Goal: Book appointment/travel/reservation

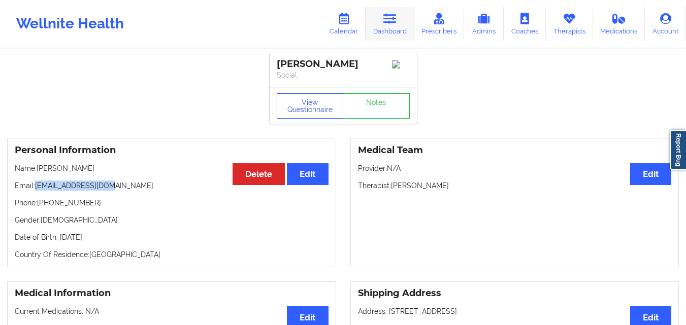
click at [395, 17] on icon at bounding box center [389, 18] width 13 height 11
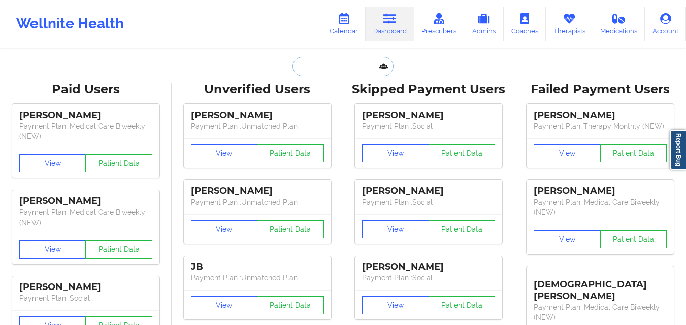
click at [332, 68] on input "text" at bounding box center [342, 66] width 101 height 19
paste input "[PERSON_NAME]"
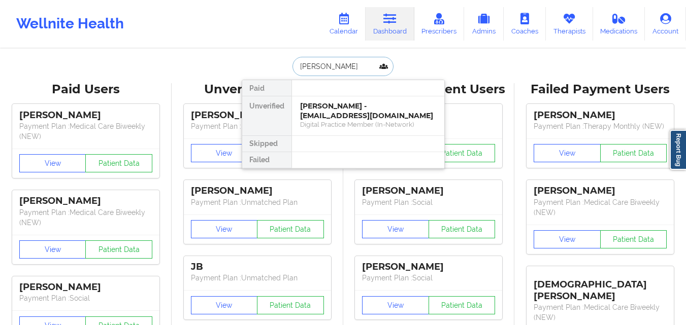
type input "[PERSON_NAME]"
click at [367, 95] on div at bounding box center [367, 88] width 153 height 16
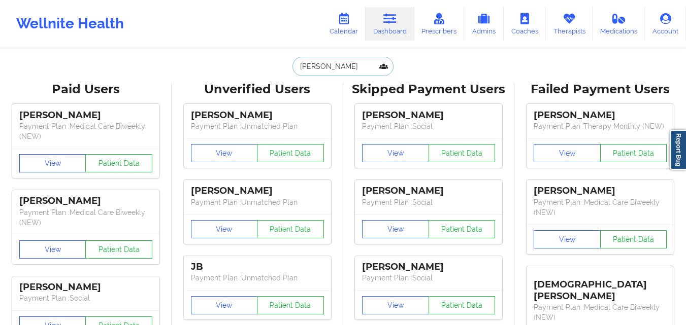
click at [374, 67] on input "[PERSON_NAME]" at bounding box center [342, 66] width 101 height 19
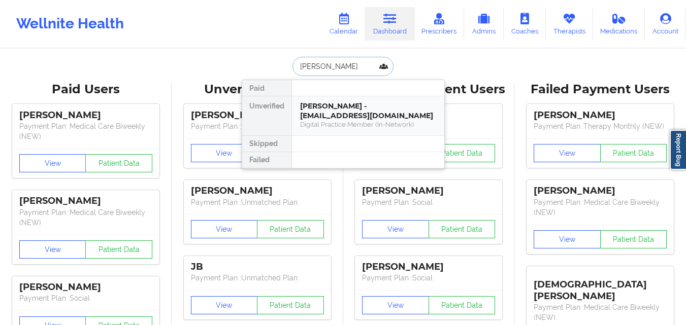
click at [411, 119] on div "Gabriela Cruz Camacho - gcruz78692@gmail.com" at bounding box center [368, 111] width 136 height 19
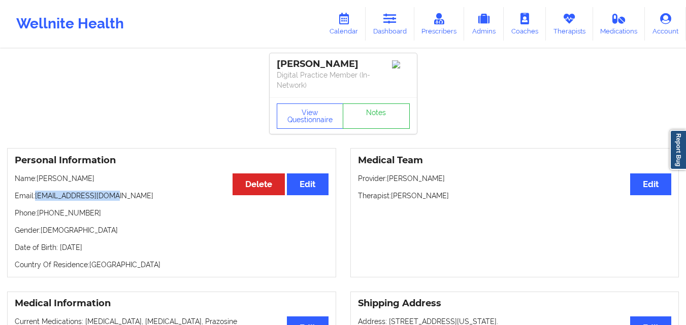
drag, startPoint x: 36, startPoint y: 204, endPoint x: 116, endPoint y: 205, distance: 79.7
click at [115, 201] on p "Email: gcruz78692@gmail.com" at bounding box center [172, 196] width 314 height 10
copy p "[EMAIL_ADDRESS][DOMAIN_NAME]"
click at [390, 25] on link "Dashboard" at bounding box center [390, 24] width 49 height 34
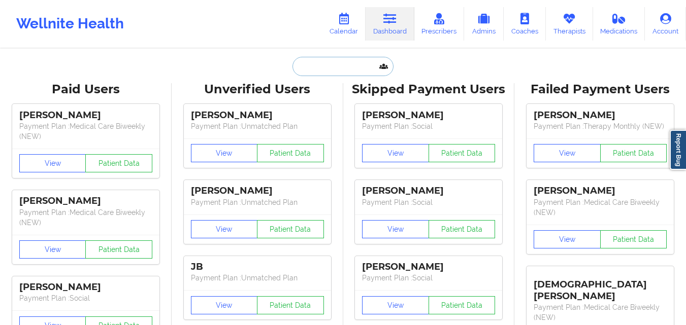
click at [350, 58] on input "text" at bounding box center [342, 66] width 101 height 19
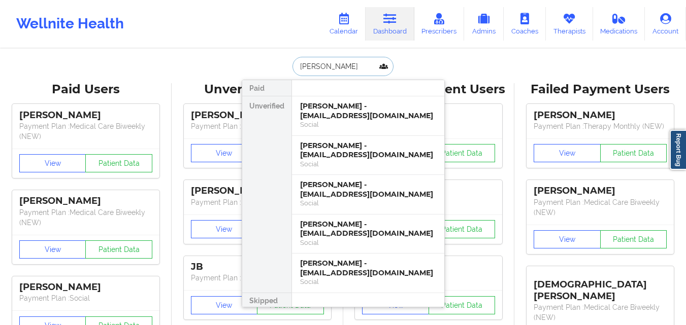
type input "Lauren Campos"
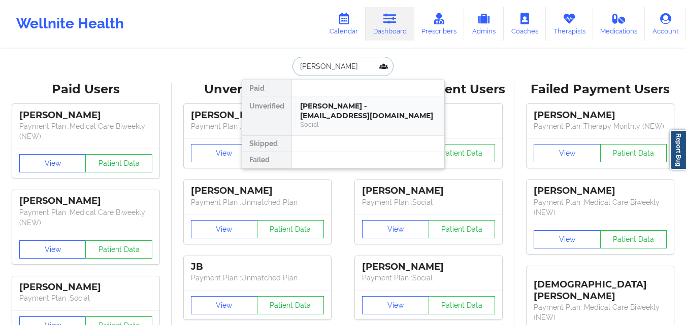
click at [373, 114] on div "Lauren Campos - lcampos2805@gmail.com" at bounding box center [368, 111] width 136 height 19
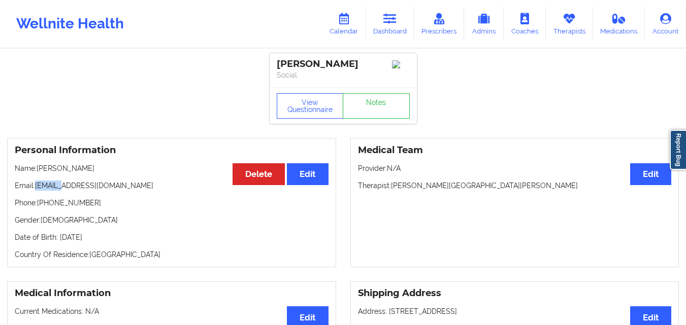
drag, startPoint x: 35, startPoint y: 188, endPoint x: 66, endPoint y: 189, distance: 31.5
click at [66, 189] on p "Email: lcampos2805@gmail.com" at bounding box center [172, 186] width 314 height 10
click at [78, 191] on p "Email: lcampos2805@gmail.com" at bounding box center [172, 186] width 314 height 10
drag, startPoint x: 38, startPoint y: 188, endPoint x: 86, endPoint y: 190, distance: 47.7
click at [86, 189] on p "Email: lcampos2805@gmail.com" at bounding box center [172, 186] width 314 height 10
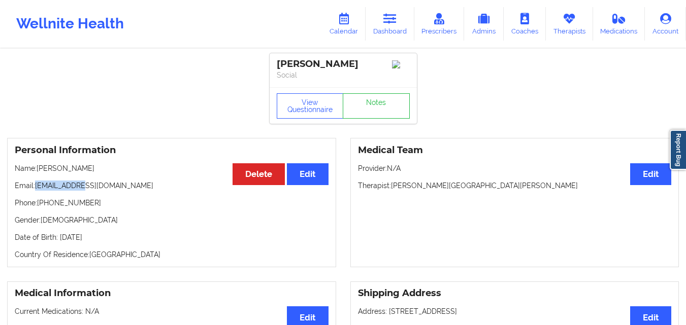
click at [86, 190] on p "Email: lcampos2805@gmail.com" at bounding box center [172, 186] width 314 height 10
drag, startPoint x: 53, startPoint y: 188, endPoint x: 85, endPoint y: 188, distance: 32.5
click at [85, 188] on p "Email: lcampos2805@gmail.com" at bounding box center [172, 186] width 314 height 10
click at [35, 189] on p "Email: lcampos2805@gmail.com" at bounding box center [172, 186] width 314 height 10
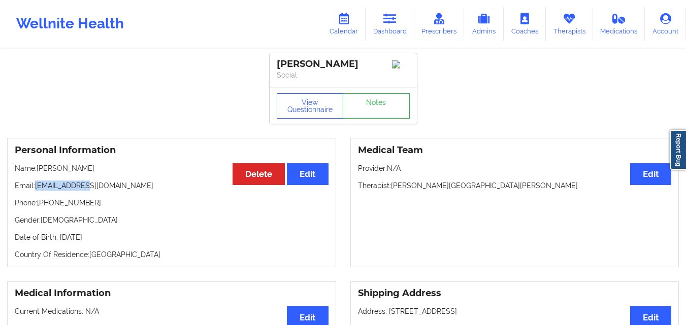
drag, startPoint x: 35, startPoint y: 189, endPoint x: 91, endPoint y: 186, distance: 55.9
click at [91, 186] on p "Email: lcampos2805@gmail.com" at bounding box center [172, 186] width 314 height 10
drag, startPoint x: 35, startPoint y: 189, endPoint x: 88, endPoint y: 189, distance: 52.8
click at [88, 189] on p "Email: lcampos2805@gmail.com" at bounding box center [172, 186] width 314 height 10
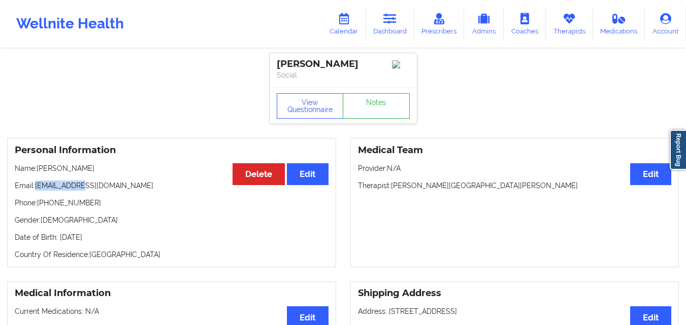
click at [88, 189] on p "Email: lcampos2805@gmail.com" at bounding box center [172, 186] width 314 height 10
drag, startPoint x: 36, startPoint y: 188, endPoint x: 123, endPoint y: 188, distance: 87.3
click at [123, 188] on p "Email: lcampos2805@gmail.com" at bounding box center [172, 186] width 314 height 10
copy p "lcampos2805@gmail.com"
click at [396, 21] on icon at bounding box center [389, 18] width 13 height 11
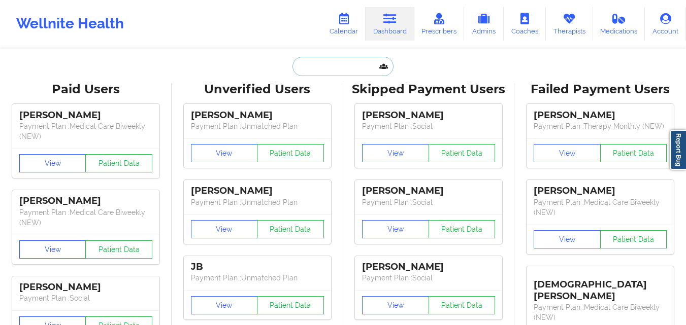
click at [305, 70] on input "text" at bounding box center [342, 66] width 101 height 19
paste input "Brittany Jackson"
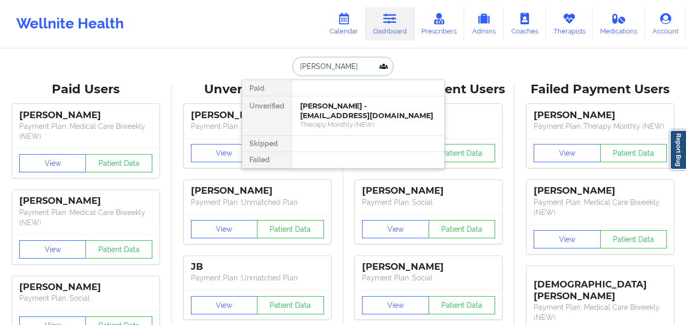
type input "Brittany"
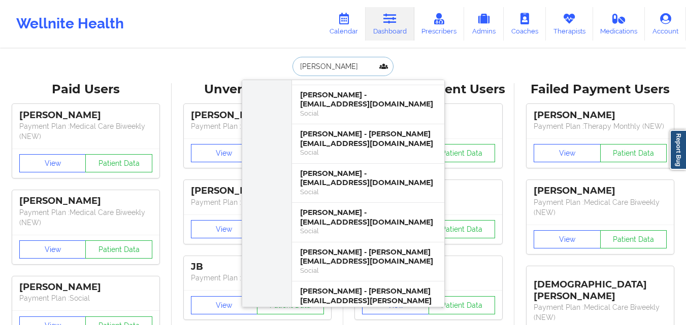
scroll to position [388, 0]
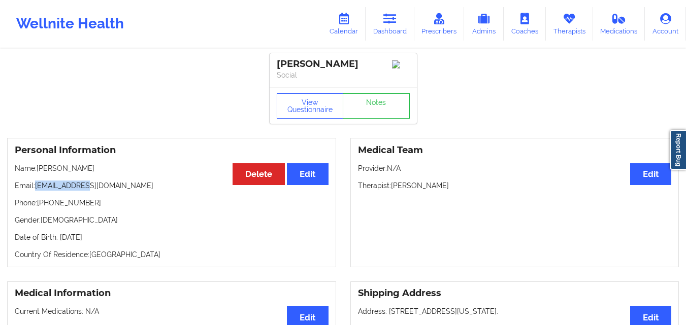
drag, startPoint x: 35, startPoint y: 191, endPoint x: 90, endPoint y: 191, distance: 54.8
click at [90, 191] on p "Email: msb.jack22@gmail.com" at bounding box center [172, 186] width 314 height 10
drag, startPoint x: 36, startPoint y: 188, endPoint x: 116, endPoint y: 191, distance: 80.8
click at [116, 191] on p "Email: msb.jack22@gmail.com" at bounding box center [172, 186] width 314 height 10
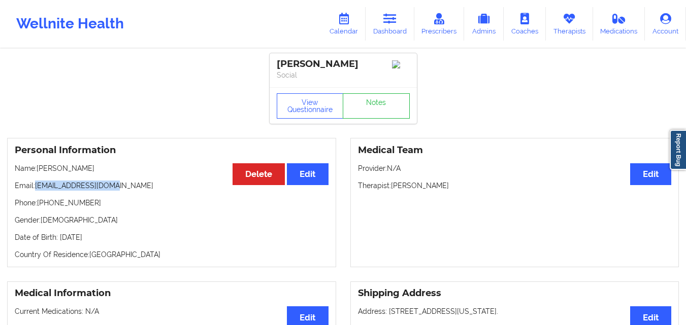
copy p "msb.jack22@gmail.com"
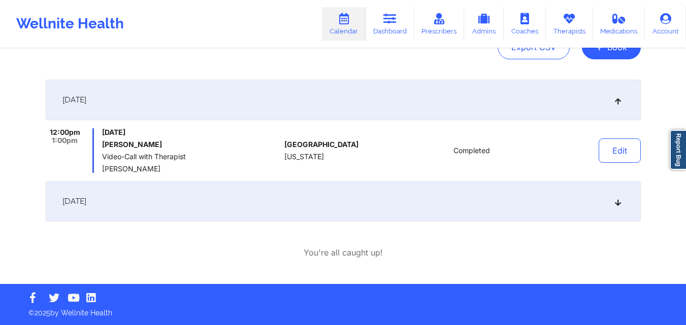
click at [346, 21] on icon at bounding box center [343, 18] width 13 height 11
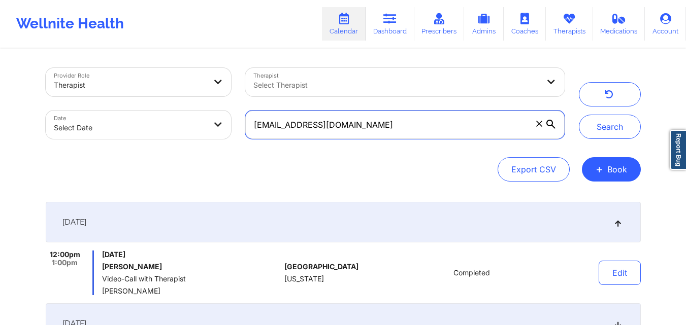
click at [483, 125] on input "[EMAIL_ADDRESS][DOMAIN_NAME]" at bounding box center [404, 125] width 319 height 28
paste input "gcruz78692"
type input "[EMAIL_ADDRESS][DOMAIN_NAME]"
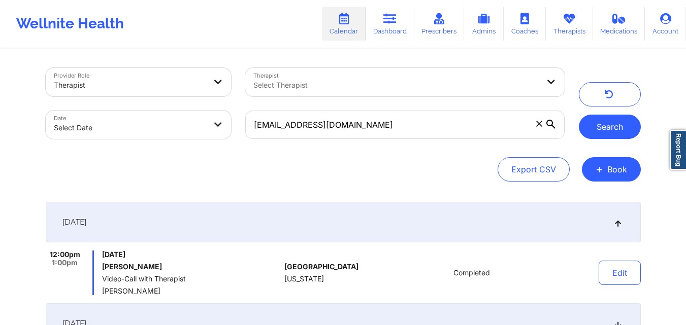
click at [603, 123] on button "Search" at bounding box center [610, 127] width 62 height 24
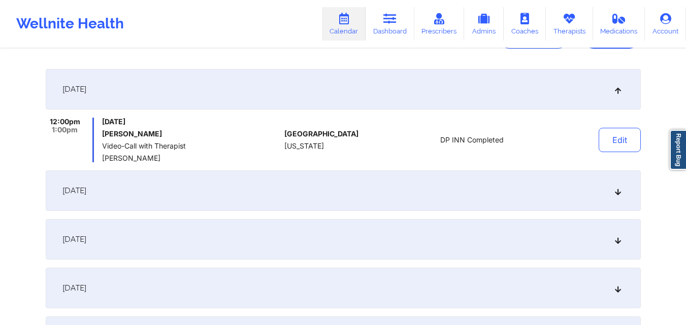
scroll to position [152, 0]
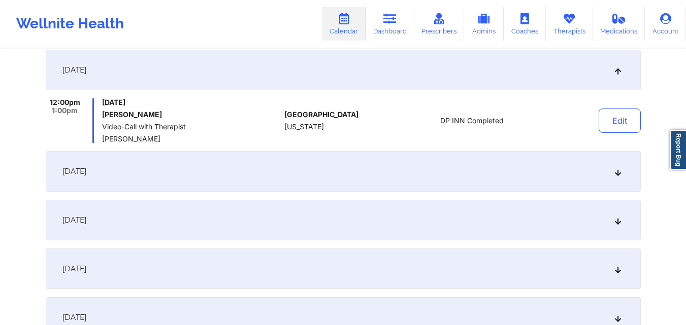
click at [392, 168] on div "[DATE]" at bounding box center [343, 171] width 595 height 41
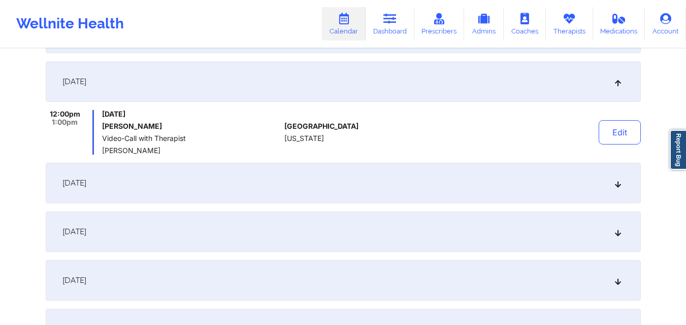
scroll to position [203, 0]
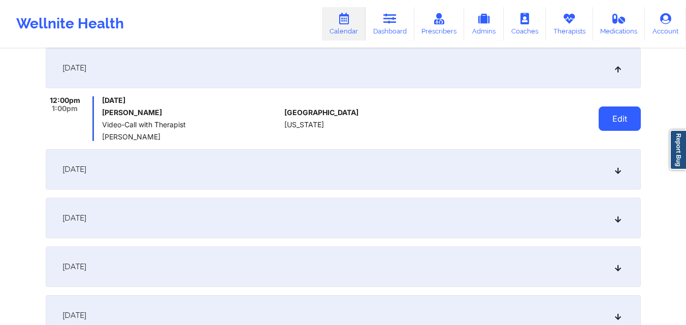
click at [610, 120] on button "Edit" at bounding box center [620, 119] width 42 height 24
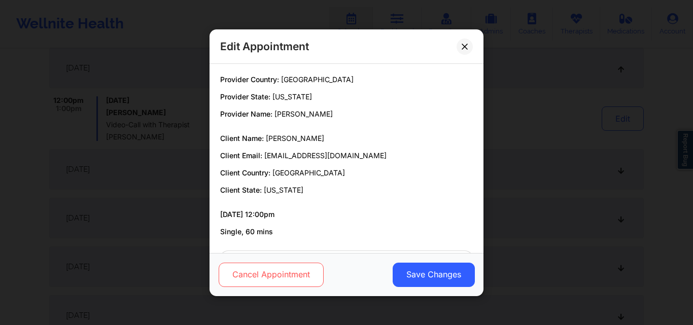
click at [275, 273] on button "Cancel Appointment" at bounding box center [271, 274] width 105 height 24
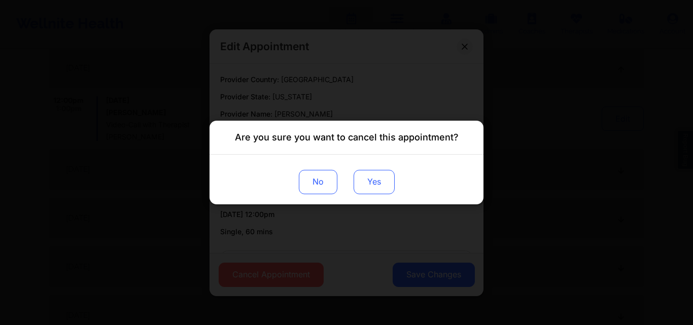
click at [377, 181] on button "Yes" at bounding box center [374, 182] width 41 height 24
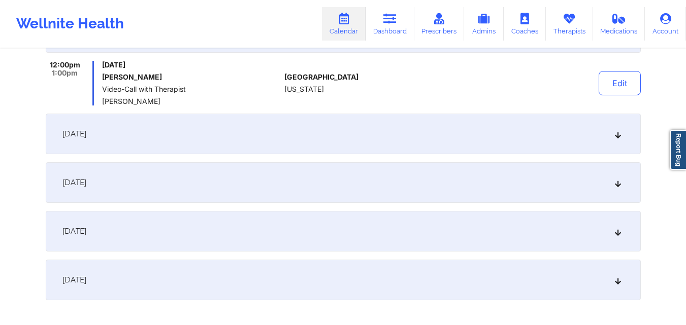
scroll to position [254, 0]
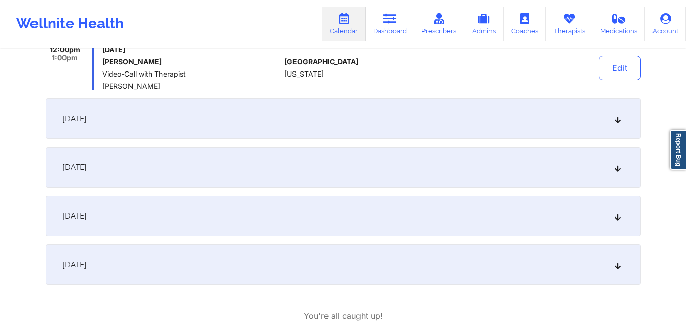
click at [553, 171] on div "[DATE]" at bounding box center [343, 167] width 595 height 41
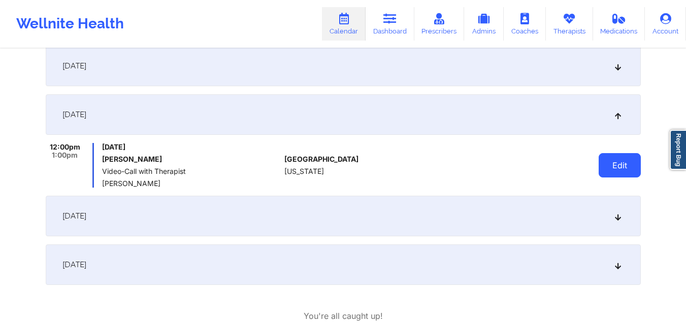
click at [617, 170] on button "Edit" at bounding box center [620, 165] width 42 height 24
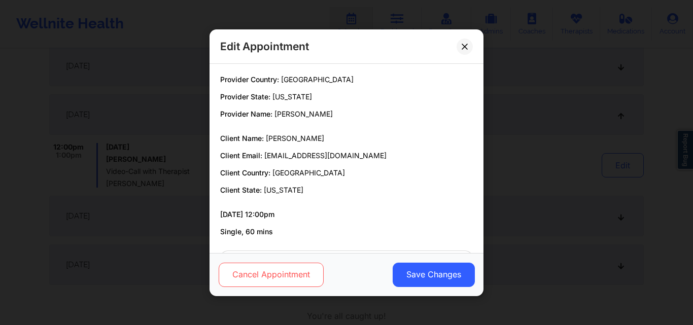
click at [258, 278] on button "Cancel Appointment" at bounding box center [271, 274] width 105 height 24
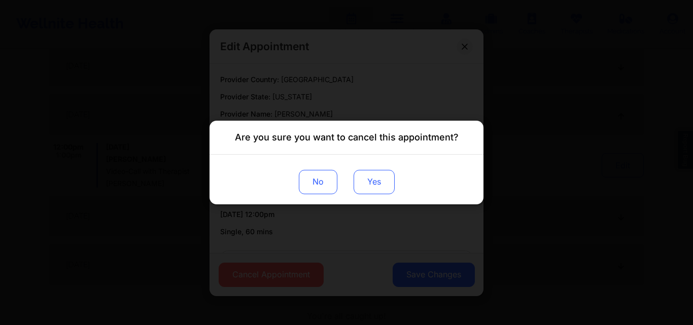
click at [385, 181] on button "Yes" at bounding box center [374, 182] width 41 height 24
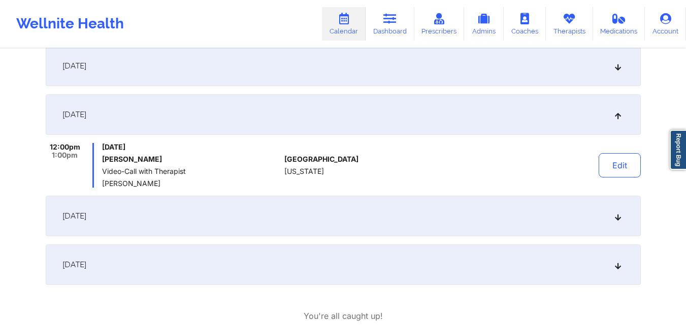
click at [478, 258] on div "[DATE]" at bounding box center [343, 265] width 595 height 41
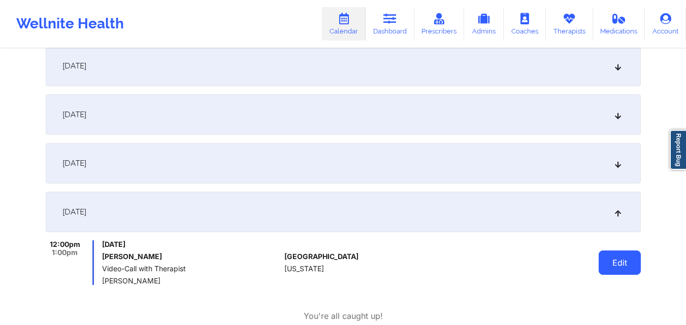
click at [616, 260] on button "Edit" at bounding box center [620, 263] width 42 height 24
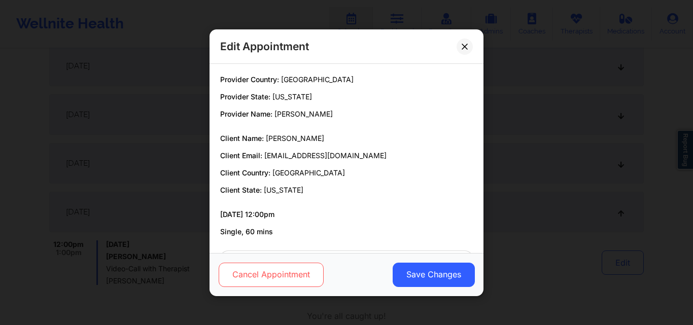
click at [287, 271] on button "Cancel Appointment" at bounding box center [271, 274] width 105 height 24
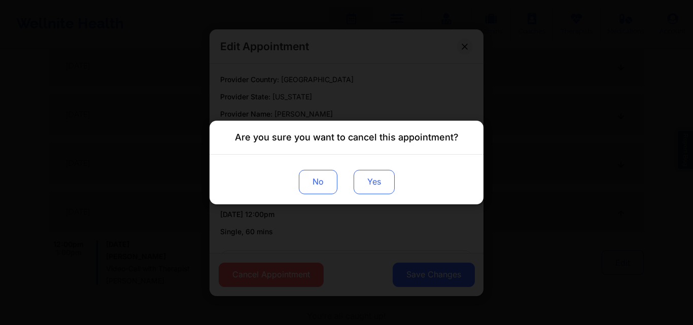
click at [384, 188] on button "Yes" at bounding box center [374, 182] width 41 height 24
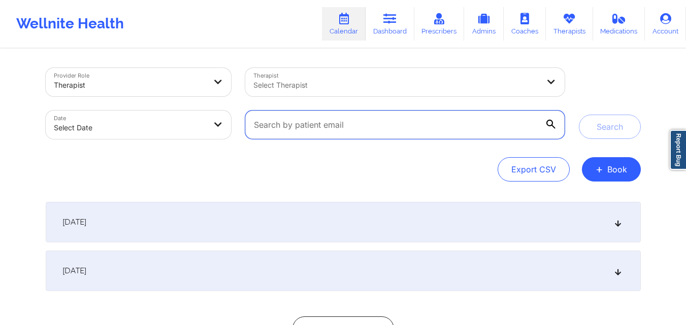
click at [405, 131] on input "text" at bounding box center [404, 125] width 319 height 28
paste input "[EMAIL_ADDRESS][DOMAIN_NAME]"
type input "[EMAIL_ADDRESS][DOMAIN_NAME]"
click at [579, 115] on button "Search" at bounding box center [610, 127] width 62 height 24
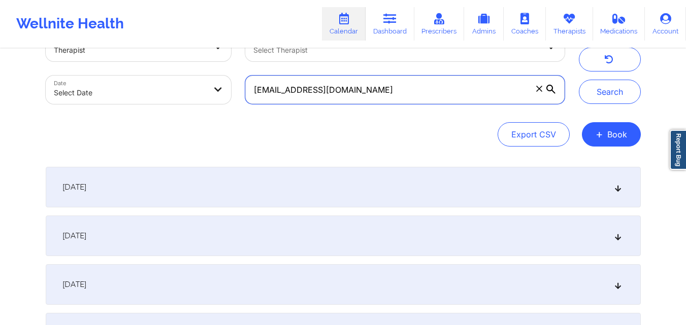
scroll to position [51, 0]
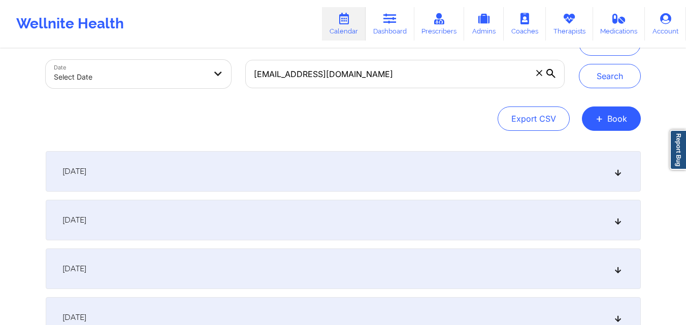
click at [393, 171] on div "September 24, 2025" at bounding box center [343, 171] width 595 height 41
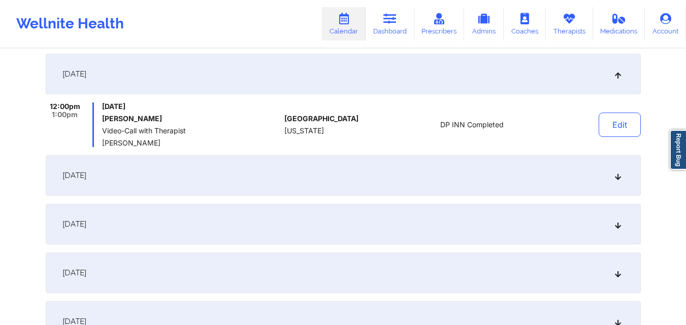
scroll to position [152, 0]
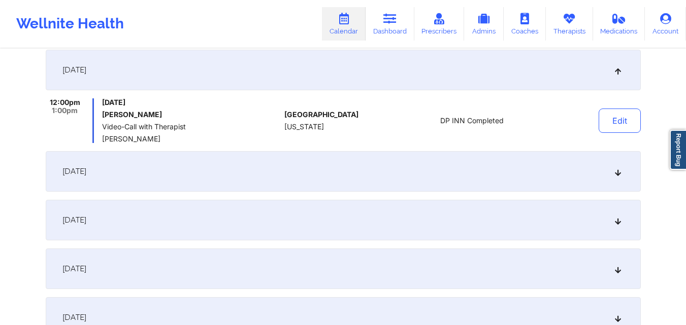
click at [398, 160] on div "October 1, 2025" at bounding box center [343, 171] width 595 height 41
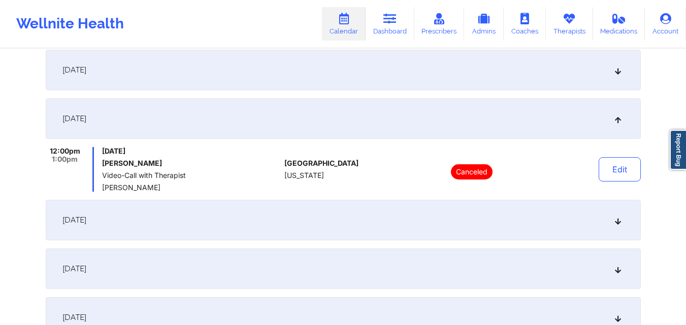
scroll to position [203, 0]
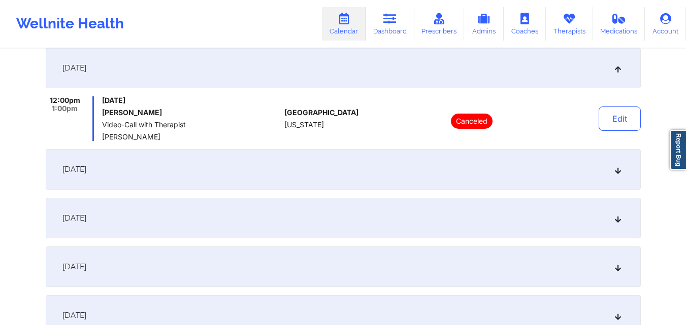
click at [374, 181] on div "October 8, 2025" at bounding box center [343, 169] width 595 height 41
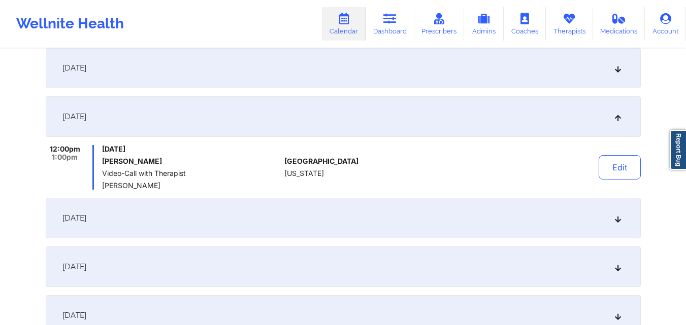
click at [368, 217] on div "October 15, 2025" at bounding box center [343, 218] width 595 height 41
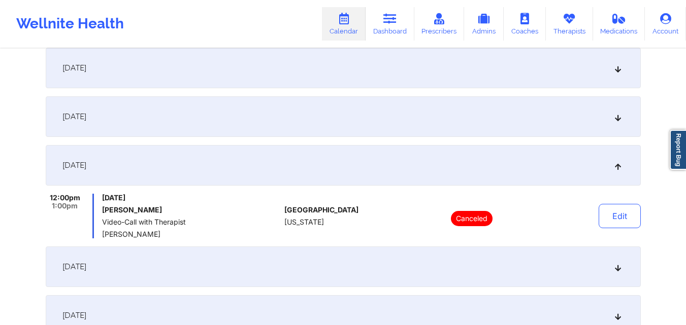
click at [374, 263] on div "October 22, 2025" at bounding box center [343, 267] width 595 height 41
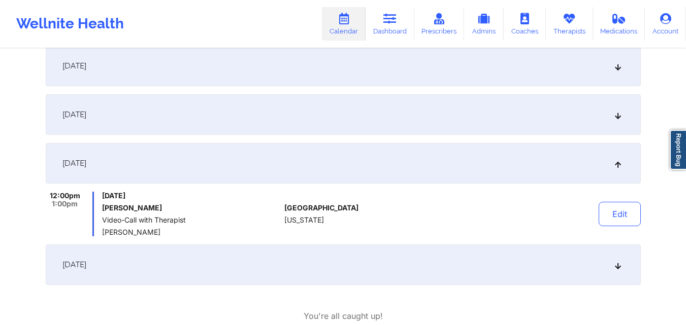
click at [374, 269] on div "October 29, 2025" at bounding box center [343, 265] width 595 height 41
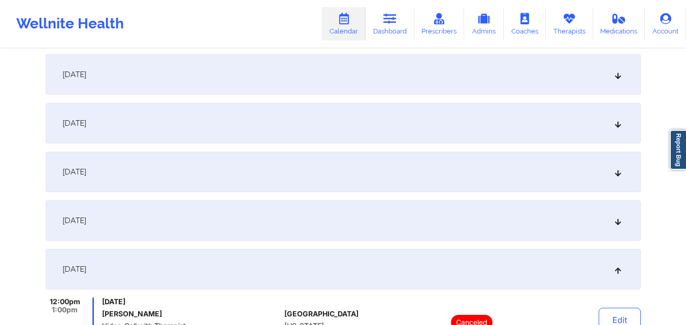
scroll to position [152, 0]
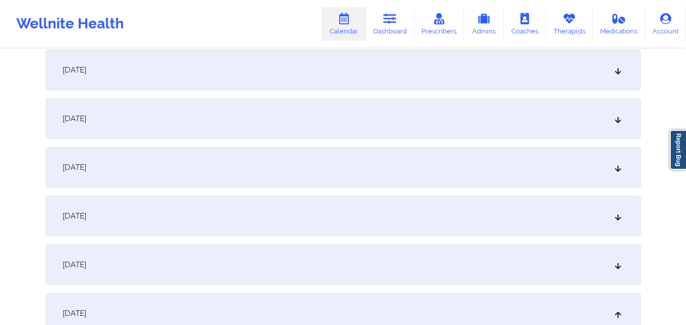
click at [361, 113] on div "October 1, 2025" at bounding box center [343, 118] width 595 height 41
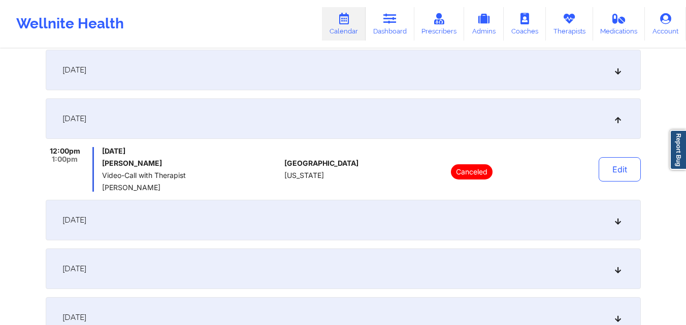
click at [367, 262] on div "[DATE]" at bounding box center [343, 269] width 595 height 41
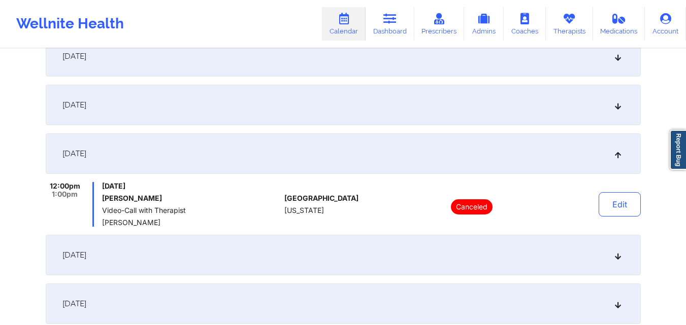
scroll to position [254, 0]
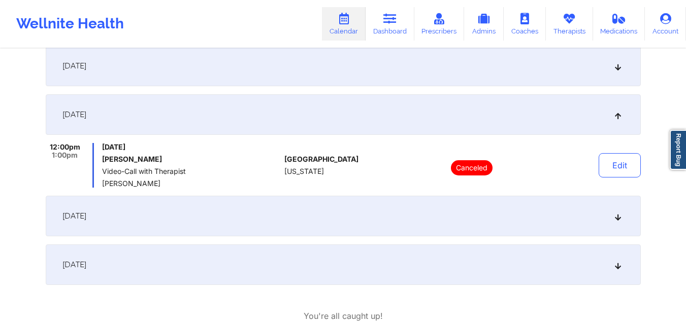
click at [379, 259] on div "[DATE]" at bounding box center [343, 265] width 595 height 41
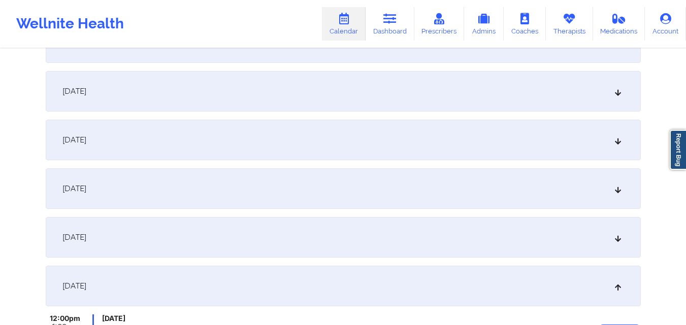
scroll to position [152, 0]
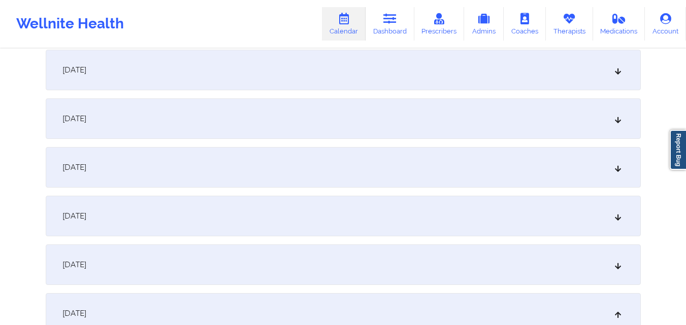
click at [309, 167] on div "[DATE]" at bounding box center [343, 167] width 595 height 41
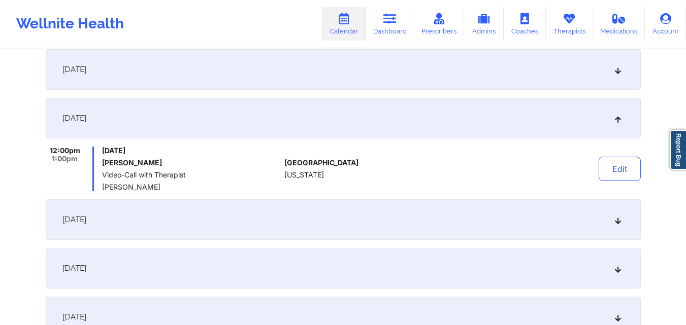
scroll to position [254, 0]
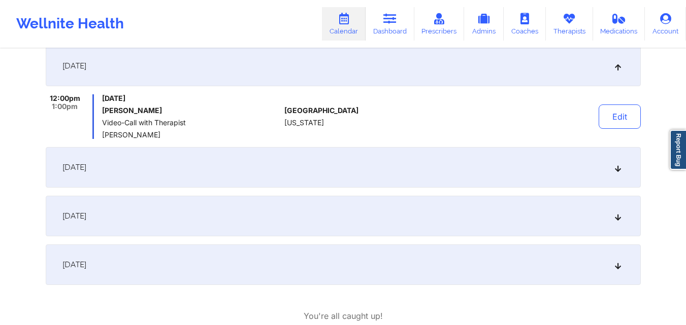
click at [320, 217] on div "[DATE]" at bounding box center [343, 216] width 595 height 41
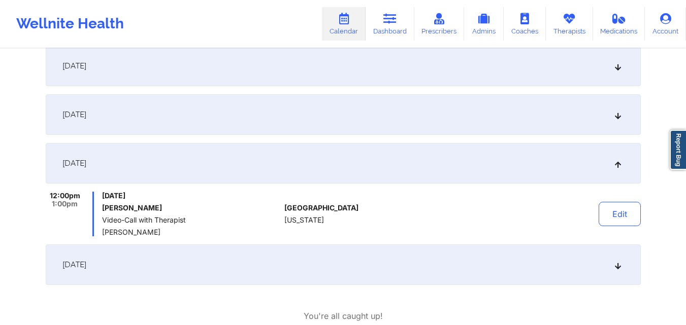
click at [410, 262] on div "[DATE]" at bounding box center [343, 265] width 595 height 41
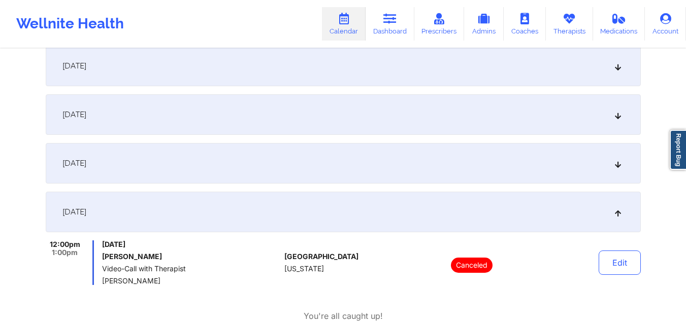
click at [384, 204] on div "[DATE]" at bounding box center [343, 212] width 595 height 41
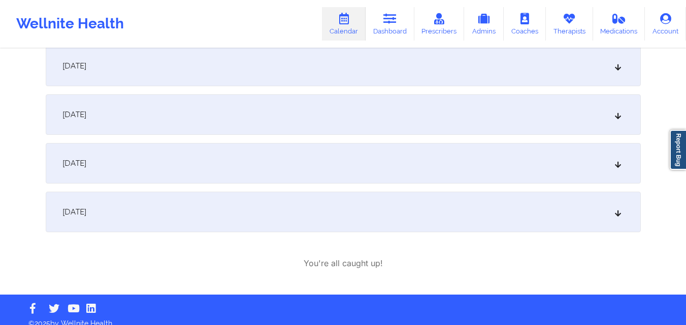
click at [388, 169] on div "[DATE]" at bounding box center [343, 163] width 595 height 41
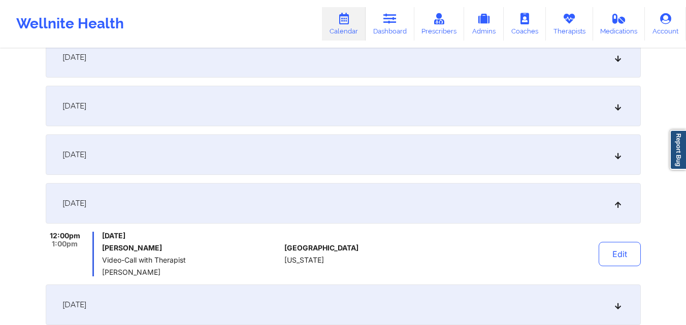
scroll to position [203, 0]
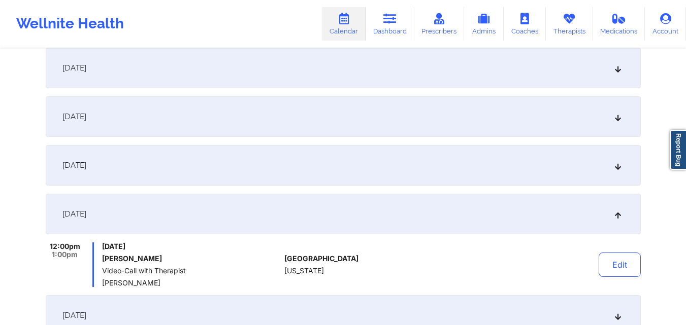
click at [386, 116] on div "[DATE]" at bounding box center [343, 116] width 595 height 41
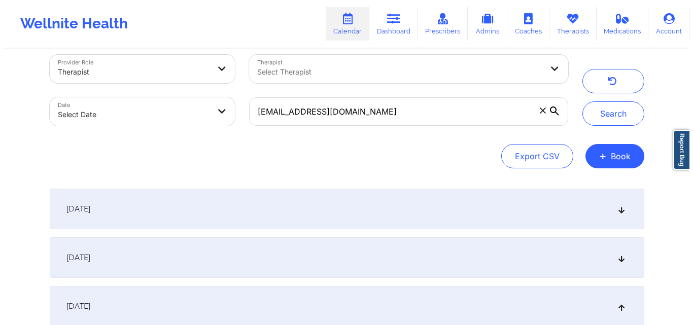
scroll to position [0, 0]
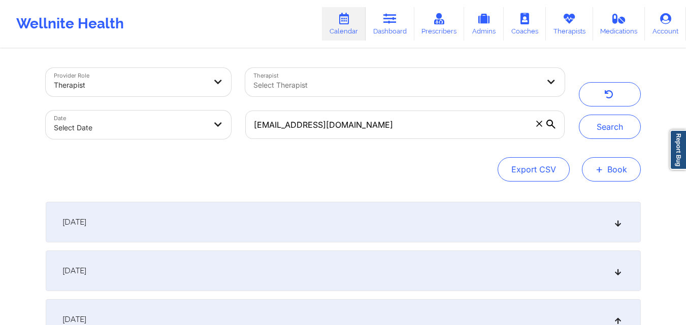
click at [616, 172] on button "+ Book" at bounding box center [611, 169] width 59 height 24
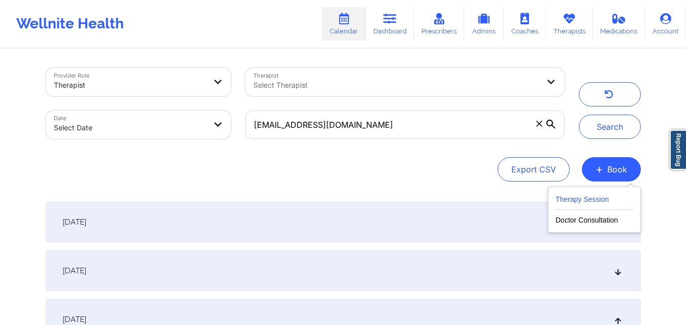
click at [590, 196] on button "Therapy Session" at bounding box center [594, 201] width 78 height 17
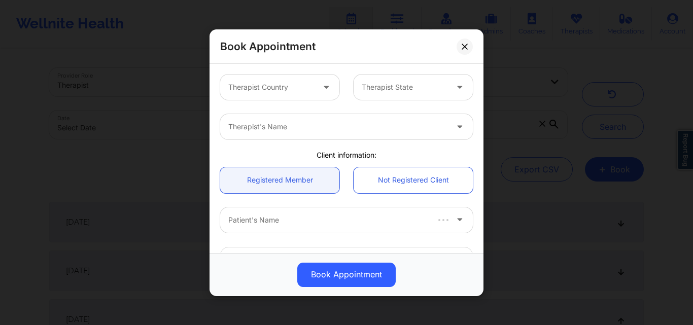
click at [306, 88] on div at bounding box center [271, 87] width 86 height 12
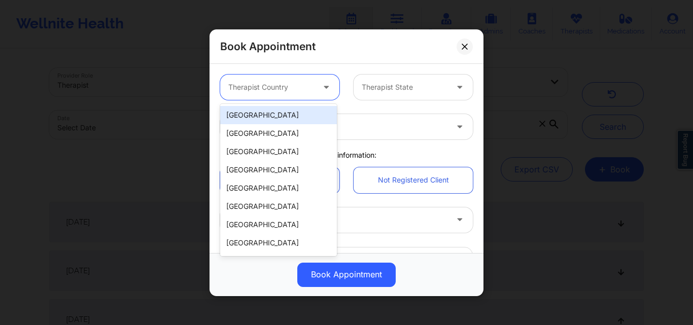
click at [300, 113] on div "[GEOGRAPHIC_DATA]" at bounding box center [278, 115] width 117 height 18
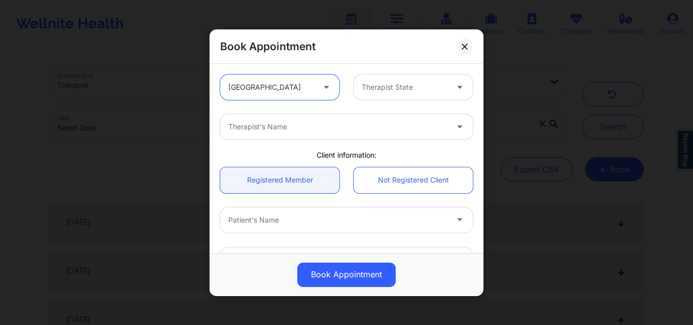
click at [423, 87] on div at bounding box center [405, 87] width 86 height 12
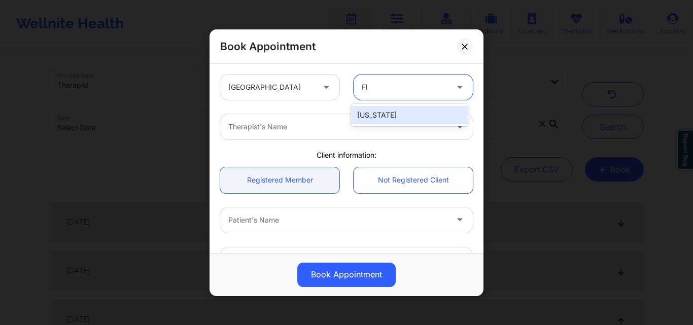
type input "Flo"
click at [408, 115] on div "[US_STATE]" at bounding box center [409, 115] width 117 height 18
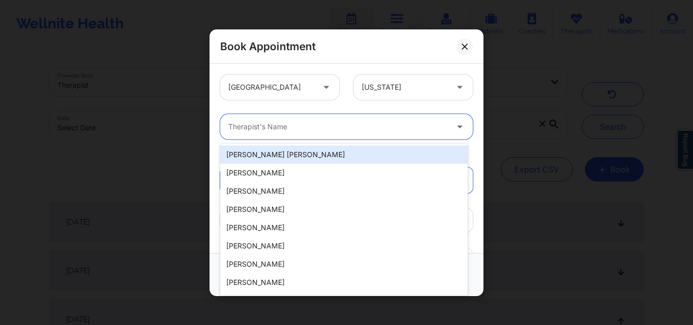
click at [263, 132] on div at bounding box center [337, 127] width 219 height 12
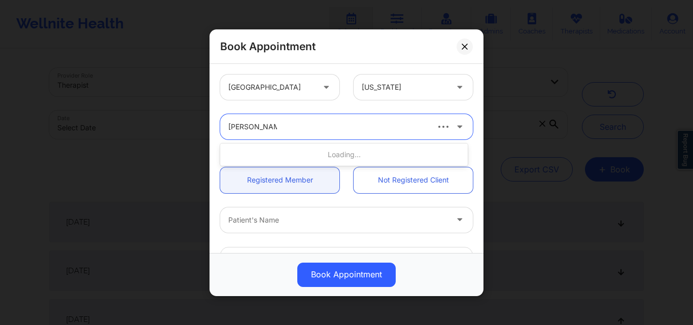
type input "Donna San Sal"
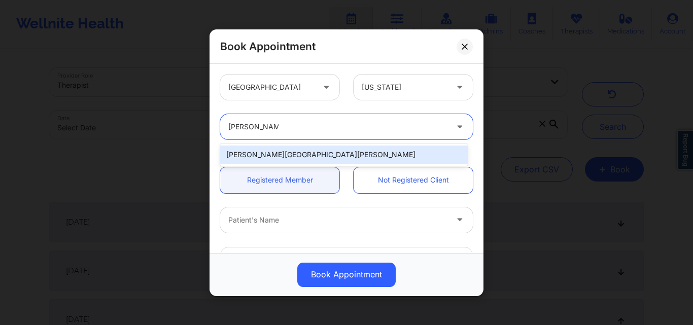
click at [272, 152] on div "Donna San Salvador" at bounding box center [344, 155] width 248 height 18
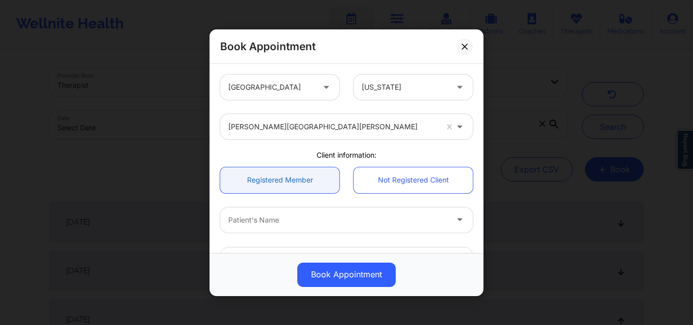
click at [271, 179] on link "Registered Member" at bounding box center [279, 180] width 119 height 26
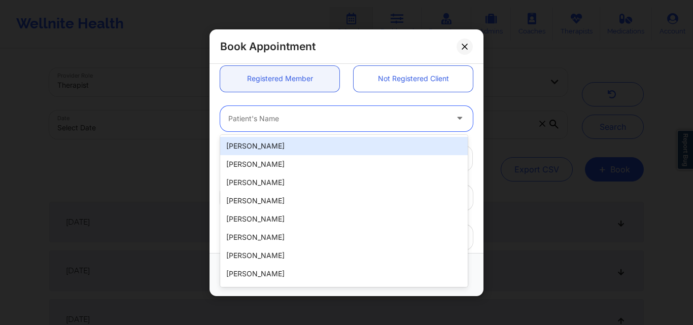
click at [283, 128] on div "Patient's Name" at bounding box center [334, 118] width 228 height 25
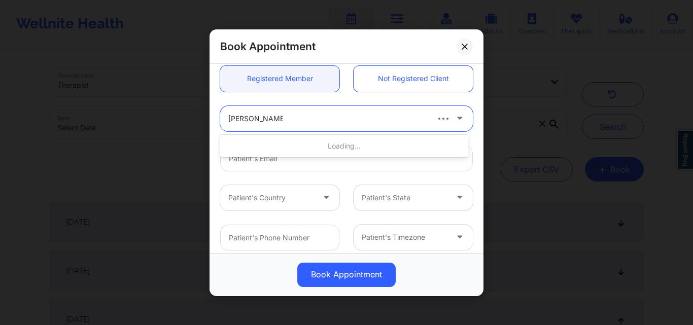
type input "Lauren Campos"
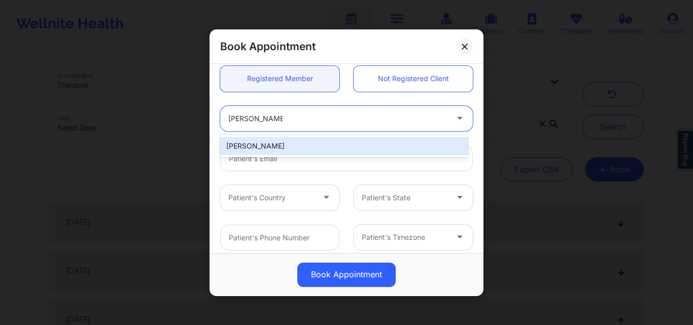
click at [303, 142] on div "Lauren Campos" at bounding box center [344, 146] width 248 height 18
type input "lcampos2805@gmail.com"
type input "+1312-882-2972"
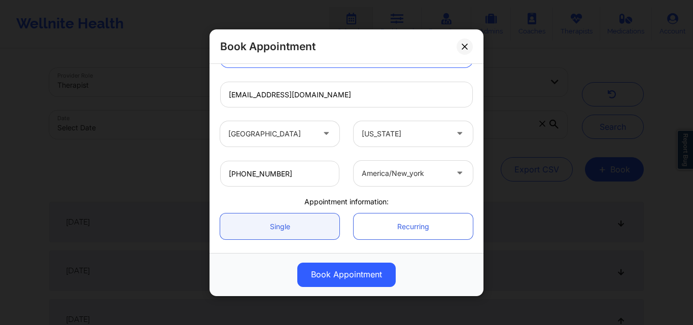
scroll to position [242, 0]
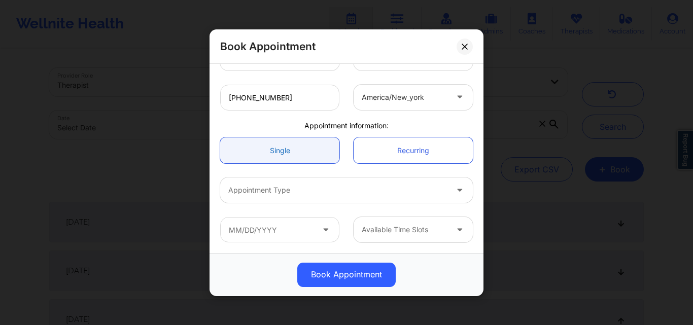
click at [283, 151] on link "Single" at bounding box center [279, 151] width 119 height 26
click at [281, 195] on div at bounding box center [337, 190] width 219 height 12
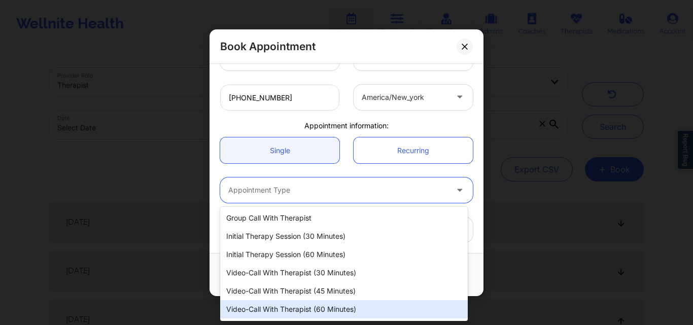
click at [310, 306] on div "Video-Call with Therapist (60 minutes)" at bounding box center [344, 310] width 248 height 18
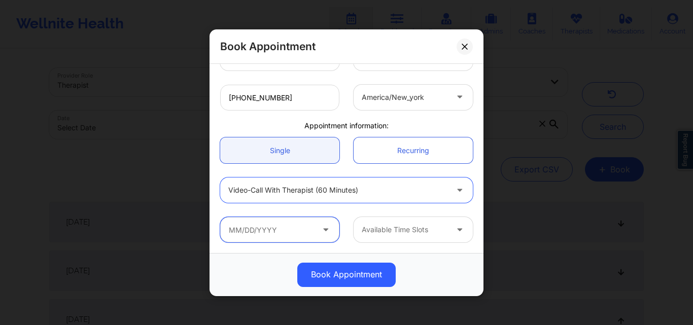
click at [281, 237] on input "text" at bounding box center [279, 229] width 119 height 25
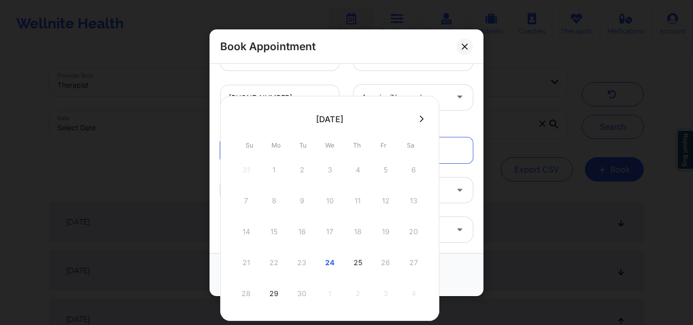
click at [424, 119] on icon at bounding box center [422, 118] width 4 height 7
click at [353, 166] on div "2" at bounding box center [357, 170] width 25 height 28
type input "10/02/2025"
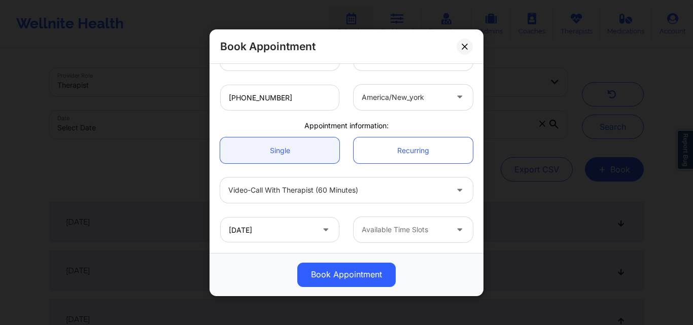
click at [415, 233] on div at bounding box center [405, 230] width 86 height 12
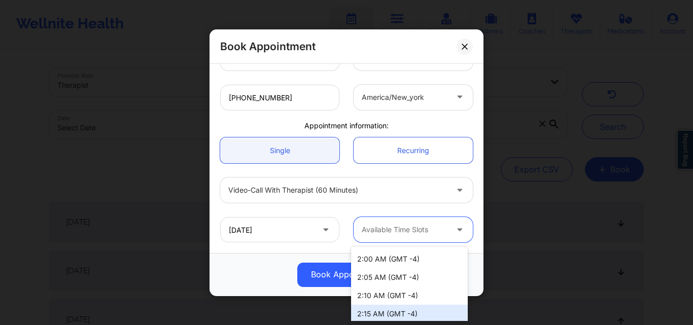
scroll to position [0, 0]
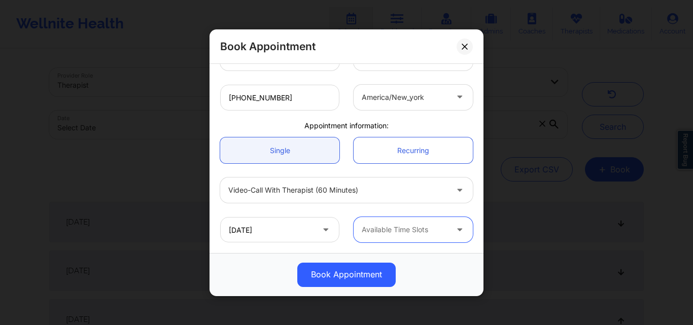
click at [449, 229] on div at bounding box center [461, 229] width 24 height 25
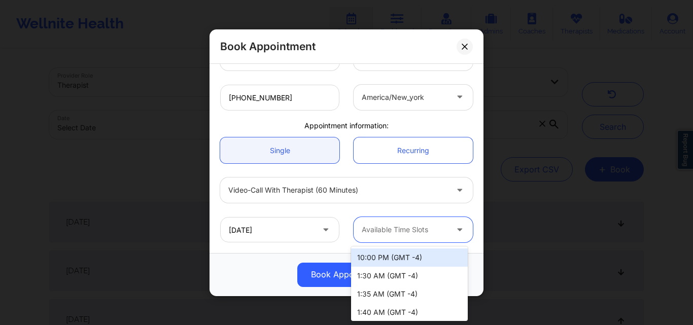
click at [382, 259] on div "10:00 PM (GMT -4)" at bounding box center [409, 258] width 117 height 18
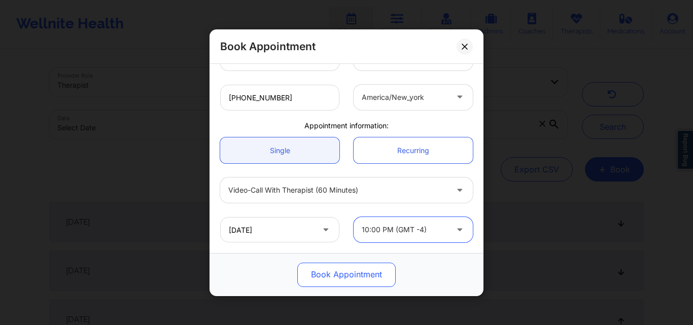
click at [333, 275] on button "Book Appointment" at bounding box center [346, 274] width 98 height 24
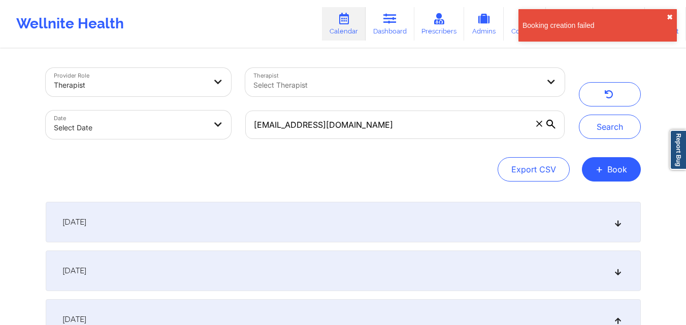
click at [669, 18] on button "✖︎" at bounding box center [670, 17] width 6 height 8
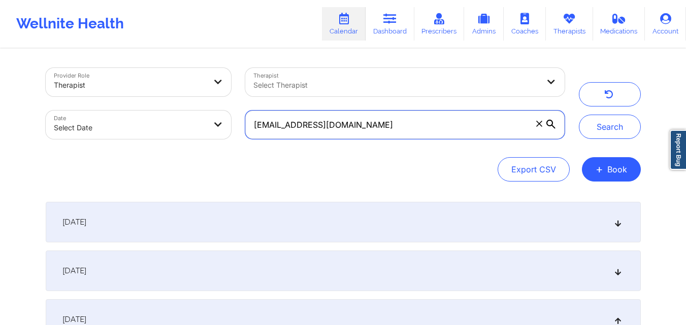
click at [382, 122] on input "[EMAIL_ADDRESS][DOMAIN_NAME]" at bounding box center [404, 125] width 319 height 28
paste input "msb.jack2"
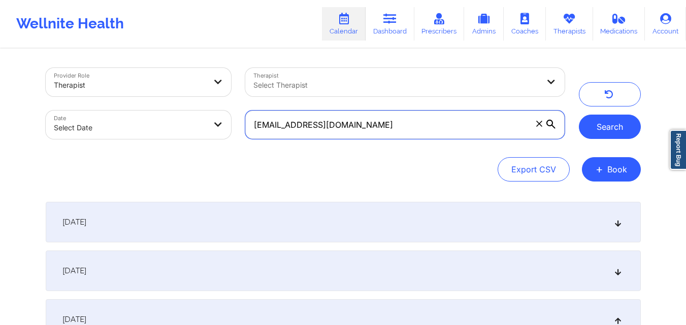
type input "msb.jack22@gmail.com"
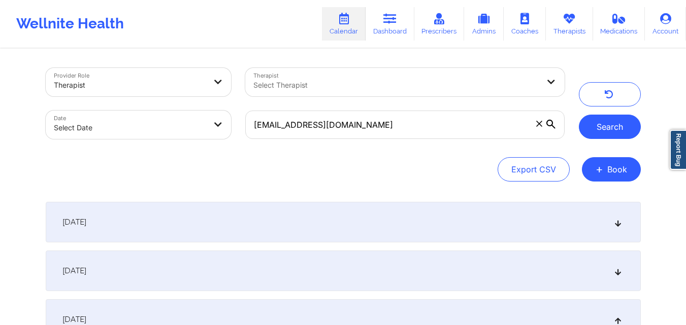
click at [612, 128] on button "Search" at bounding box center [610, 127] width 62 height 24
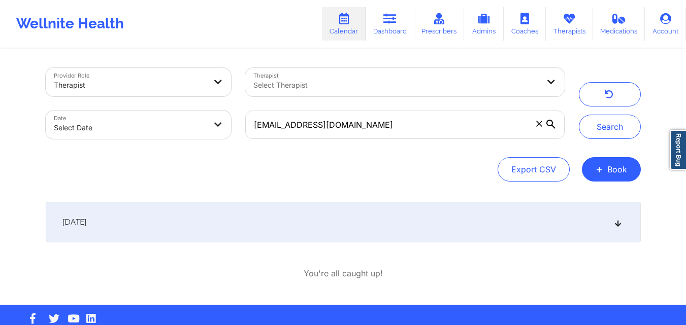
click at [399, 227] on div "October 7, 2025" at bounding box center [343, 222] width 595 height 41
